Goal: Subscribe to service/newsletter

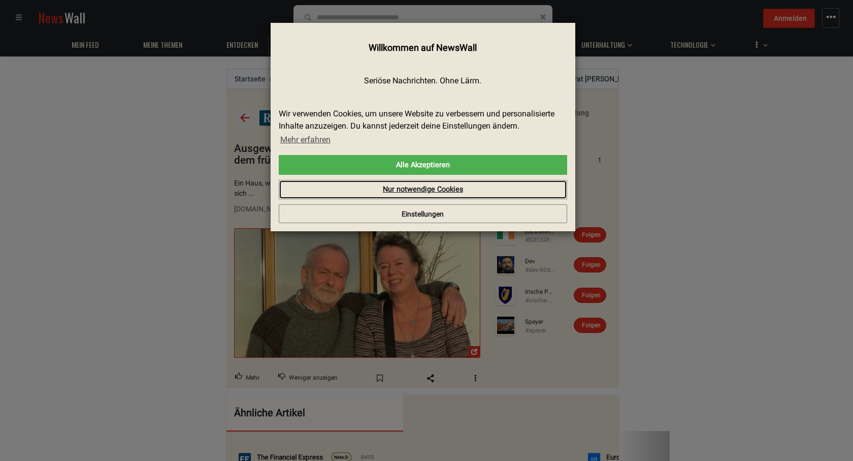
click at [458, 191] on link "Nur notwendige Cookies" at bounding box center [423, 189] width 288 height 19
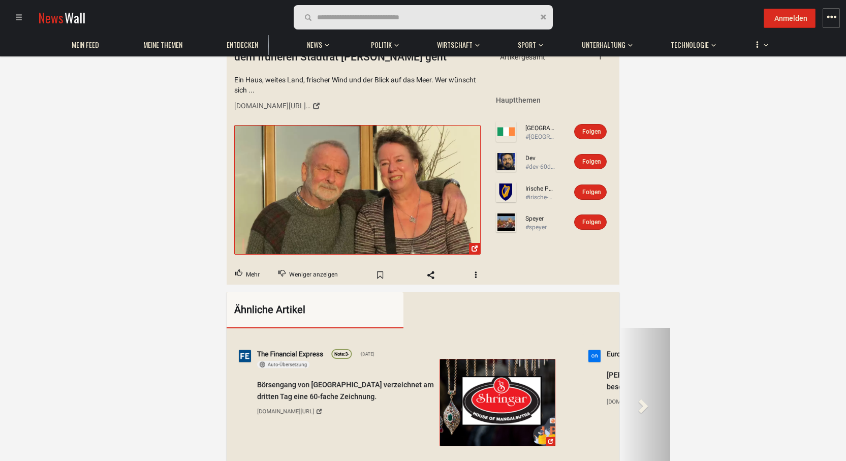
scroll to position [102, 0]
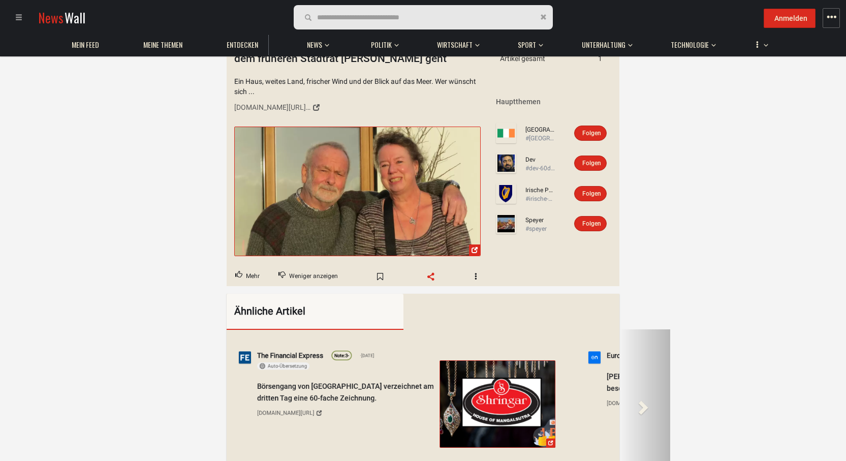
click at [433, 277] on span "Share" at bounding box center [431, 276] width 12 height 9
click at [428, 279] on span "Share" at bounding box center [431, 276] width 12 height 9
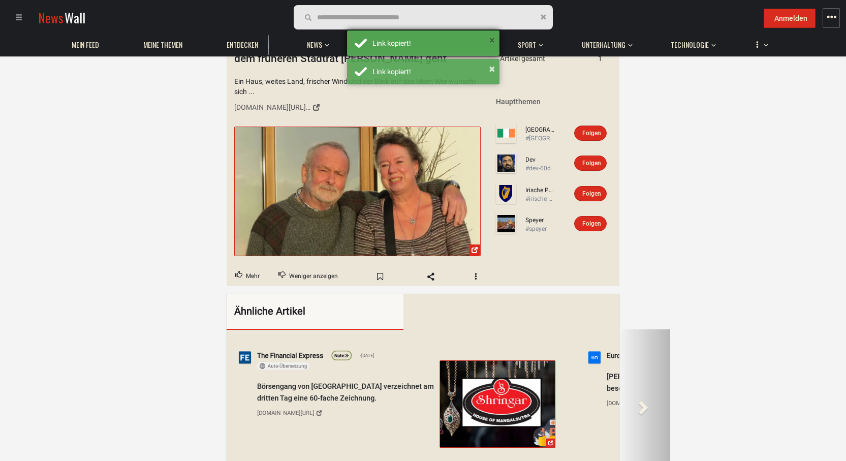
drag, startPoint x: 492, startPoint y: 38, endPoint x: 496, endPoint y: 47, distance: 10.5
click at [493, 39] on button "×" at bounding box center [492, 40] width 6 height 10
click at [490, 68] on div "Zuletzt aktualisiert Artikel gesamt 1" at bounding box center [553, 53] width 131 height 63
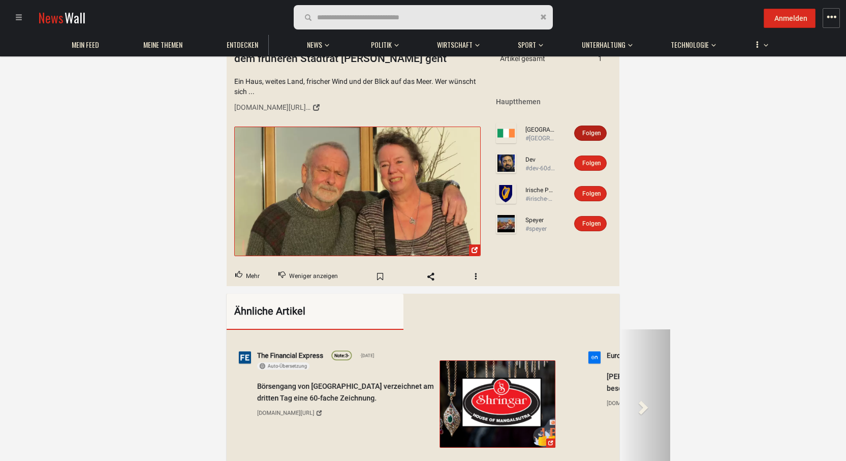
click at [595, 132] on span "Folgen" at bounding box center [591, 133] width 19 height 7
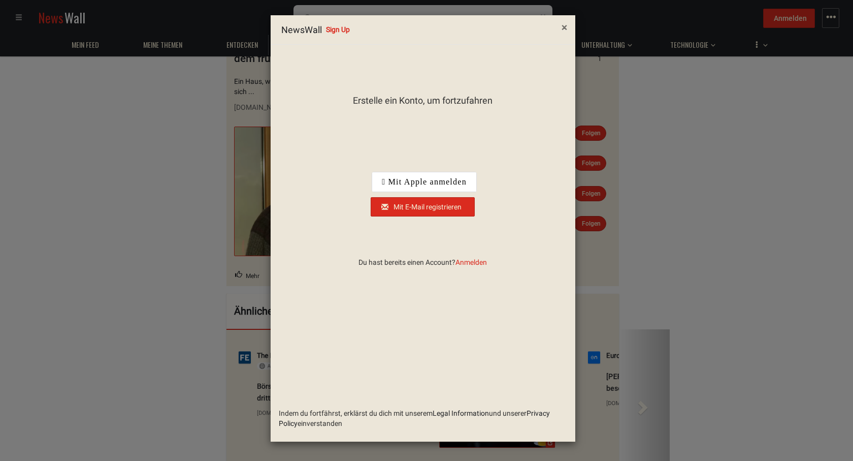
click at [563, 35] on button "×" at bounding box center [564, 28] width 21 height 26
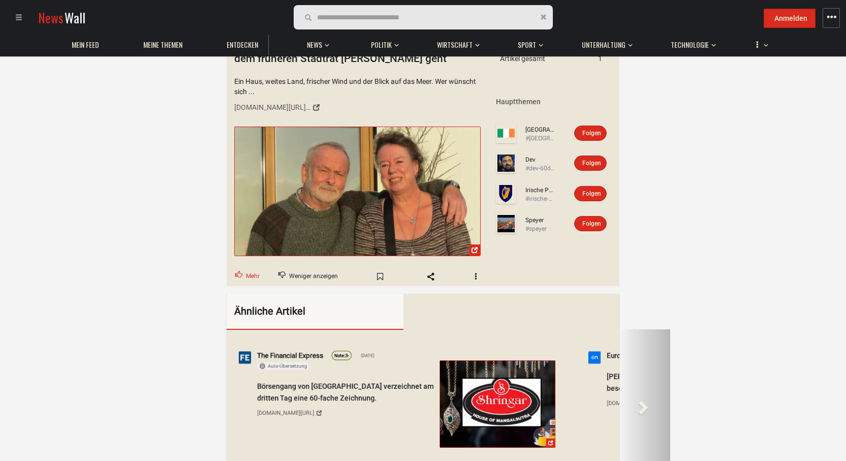
click at [247, 270] on button "Mehr" at bounding box center [248, 276] width 42 height 19
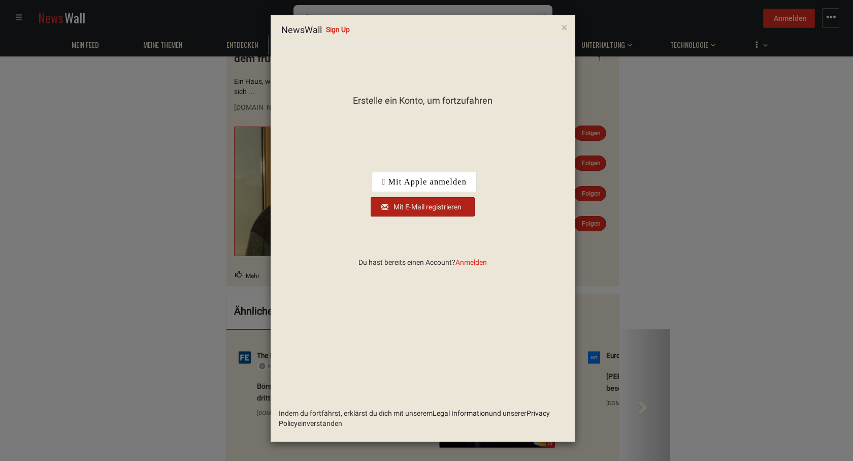
drag, startPoint x: 440, startPoint y: 209, endPoint x: 445, endPoint y: 206, distance: 6.1
click at [443, 208] on div "Mit E-Mail registrieren" at bounding box center [422, 207] width 91 height 10
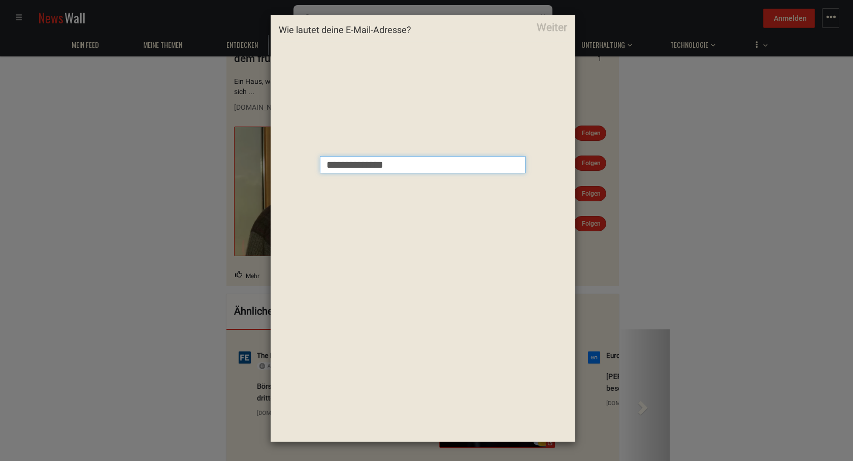
type input "**********"
click button "Weiter" at bounding box center [0, 0] width 0 height 0
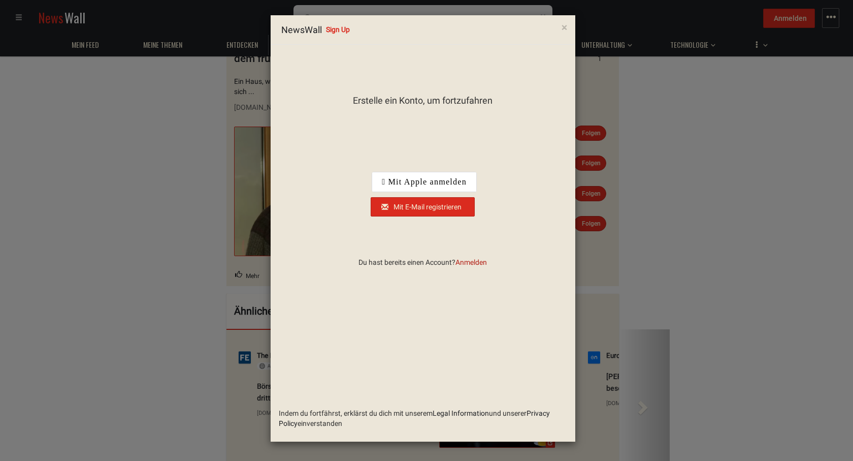
click at [480, 263] on span "Anmelden" at bounding box center [471, 262] width 31 height 8
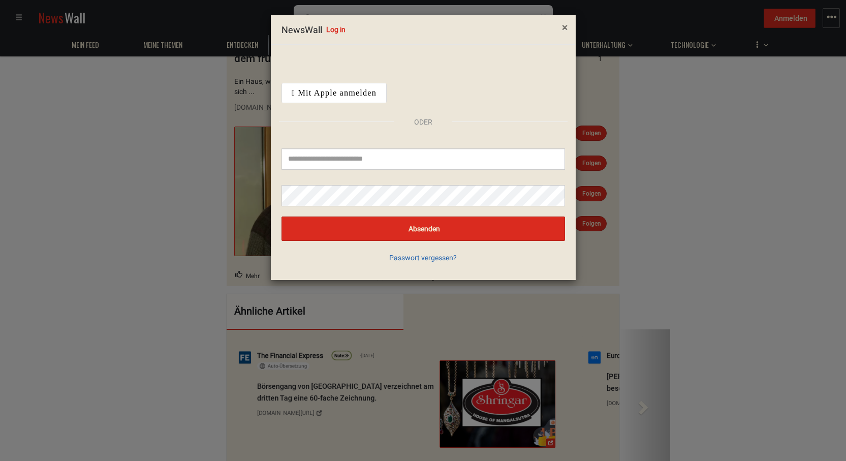
click at [562, 26] on span "×" at bounding box center [565, 27] width 6 height 12
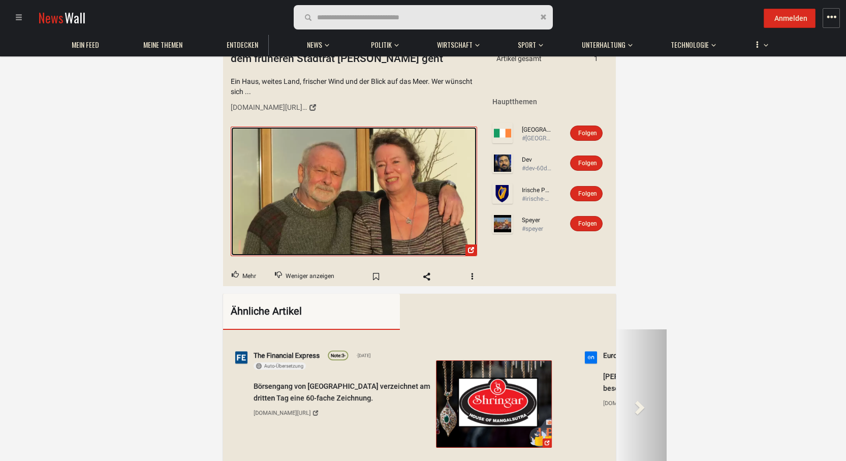
click at [472, 251] on span at bounding box center [470, 249] width 11 height 11
